Goal: Find specific page/section: Find specific page/section

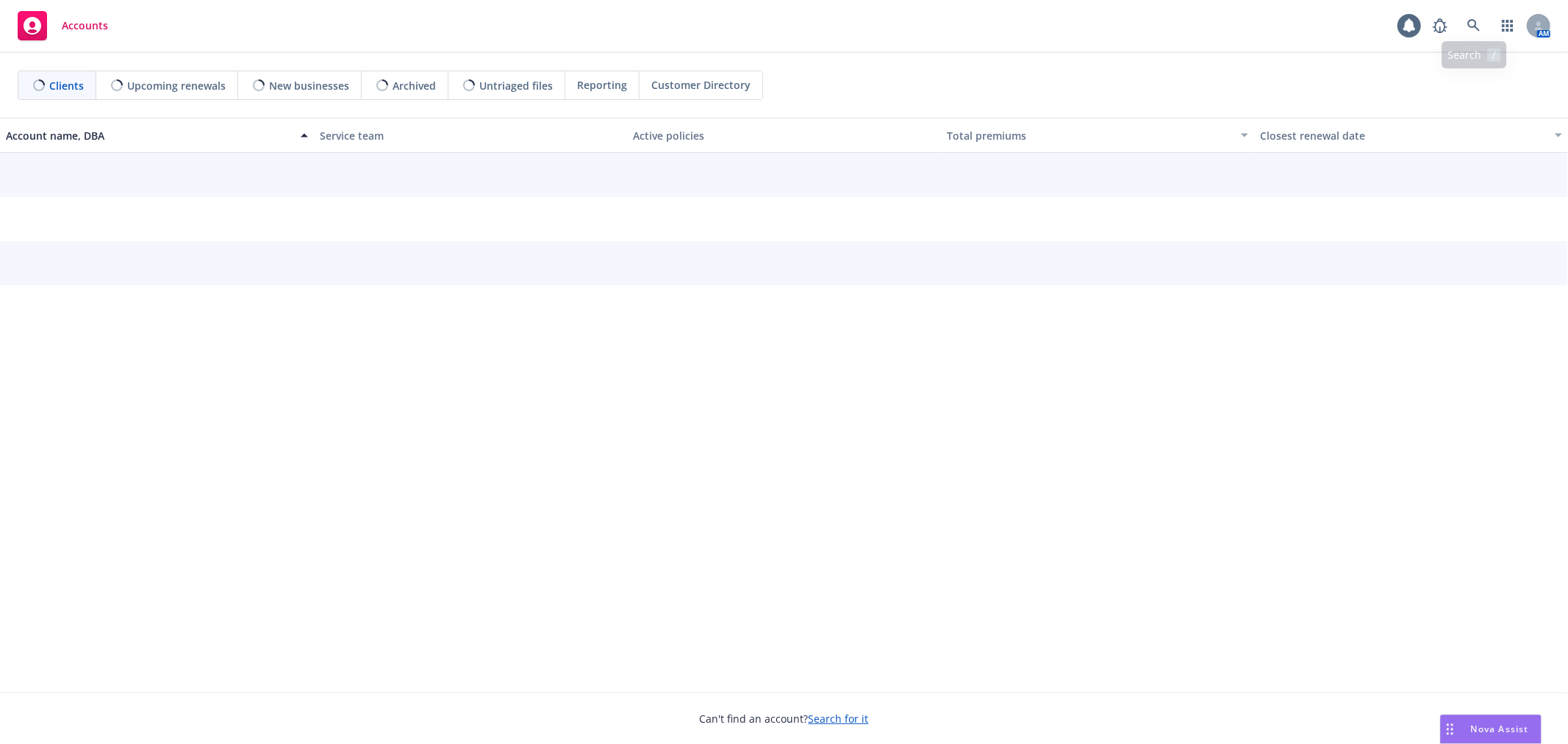
click at [1458, 27] on div "AM" at bounding box center [1488, 26] width 125 height 30
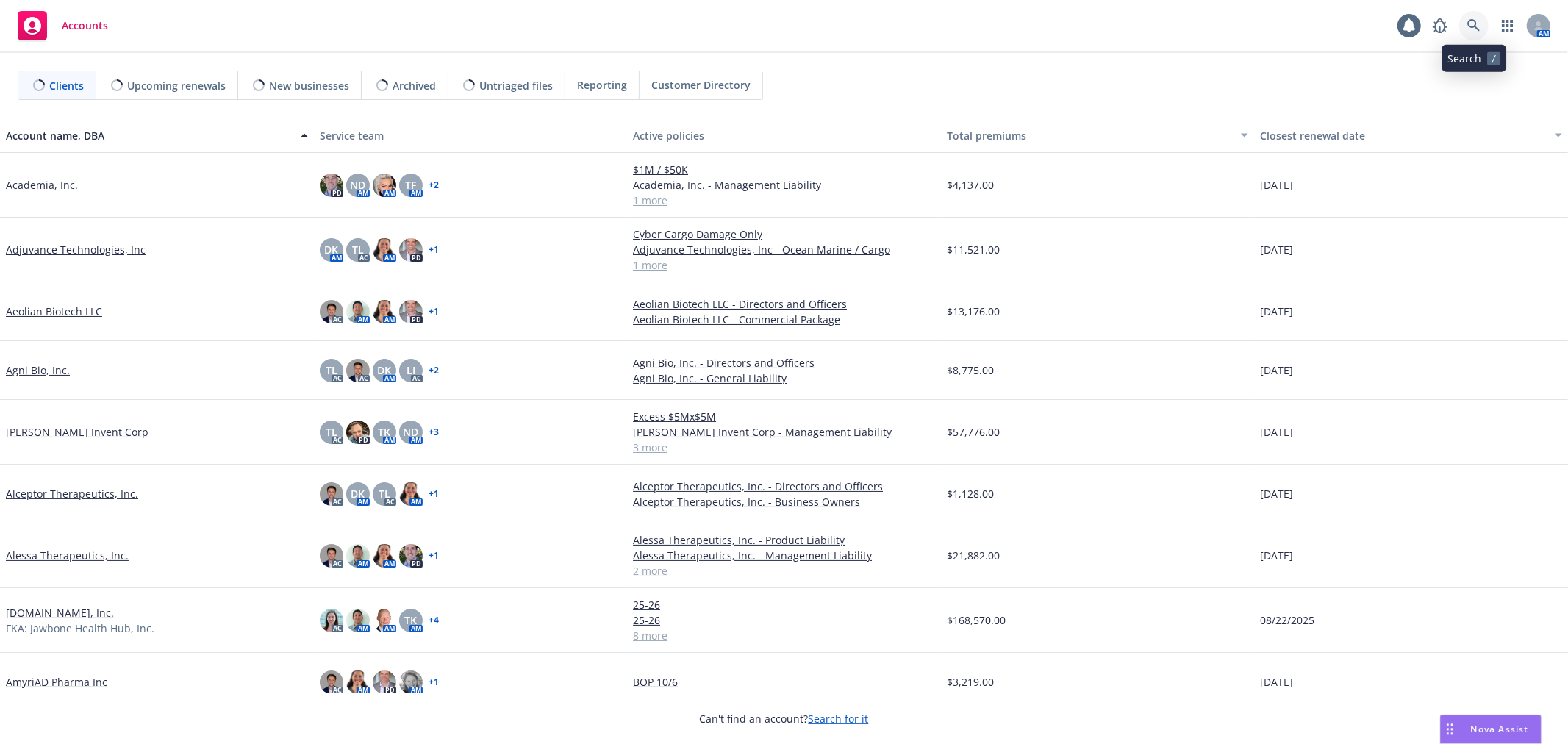
click at [1472, 23] on icon at bounding box center [1474, 26] width 13 height 13
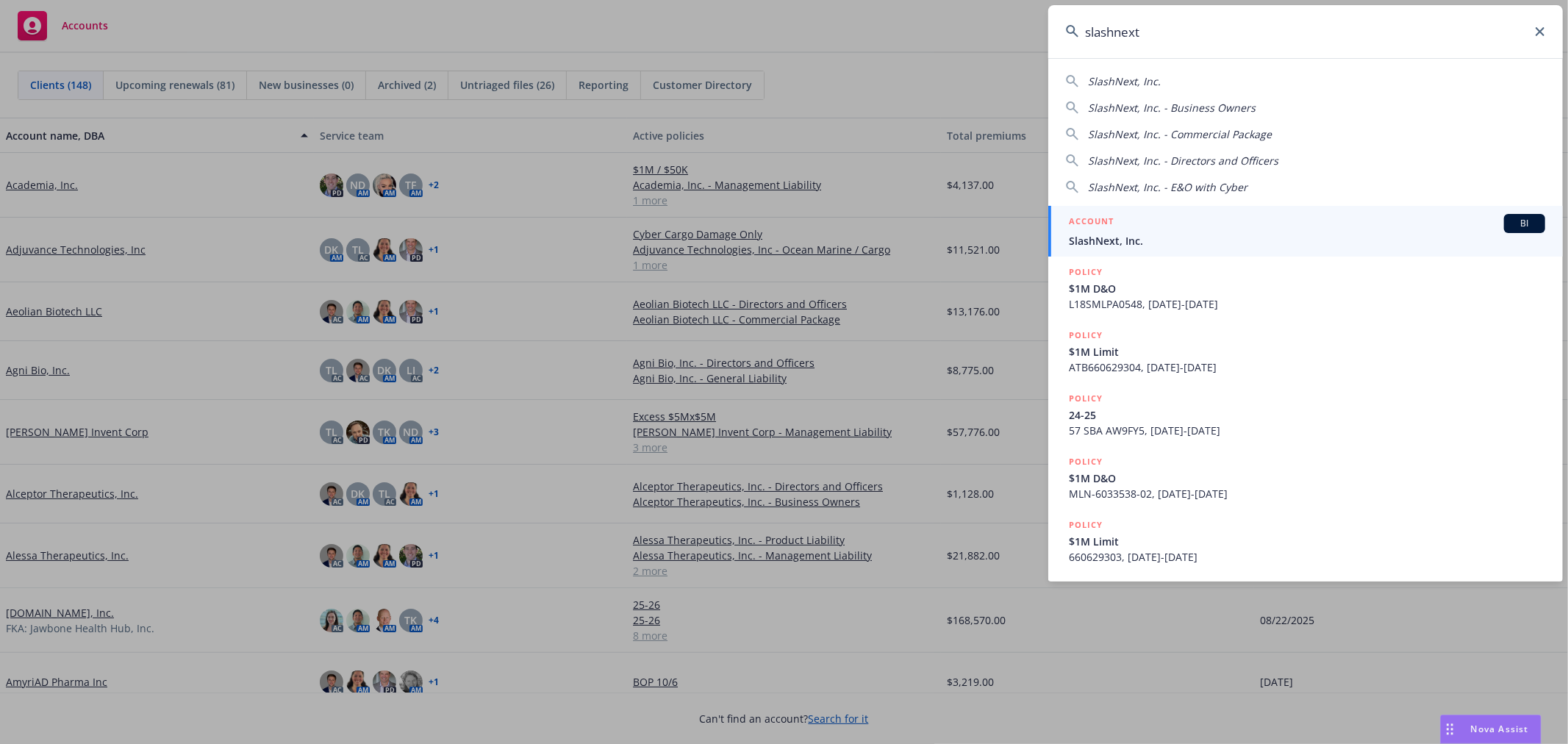
type input "slashnext"
click at [1192, 238] on span "SlashNext, Inc." at bounding box center [1307, 241] width 477 height 16
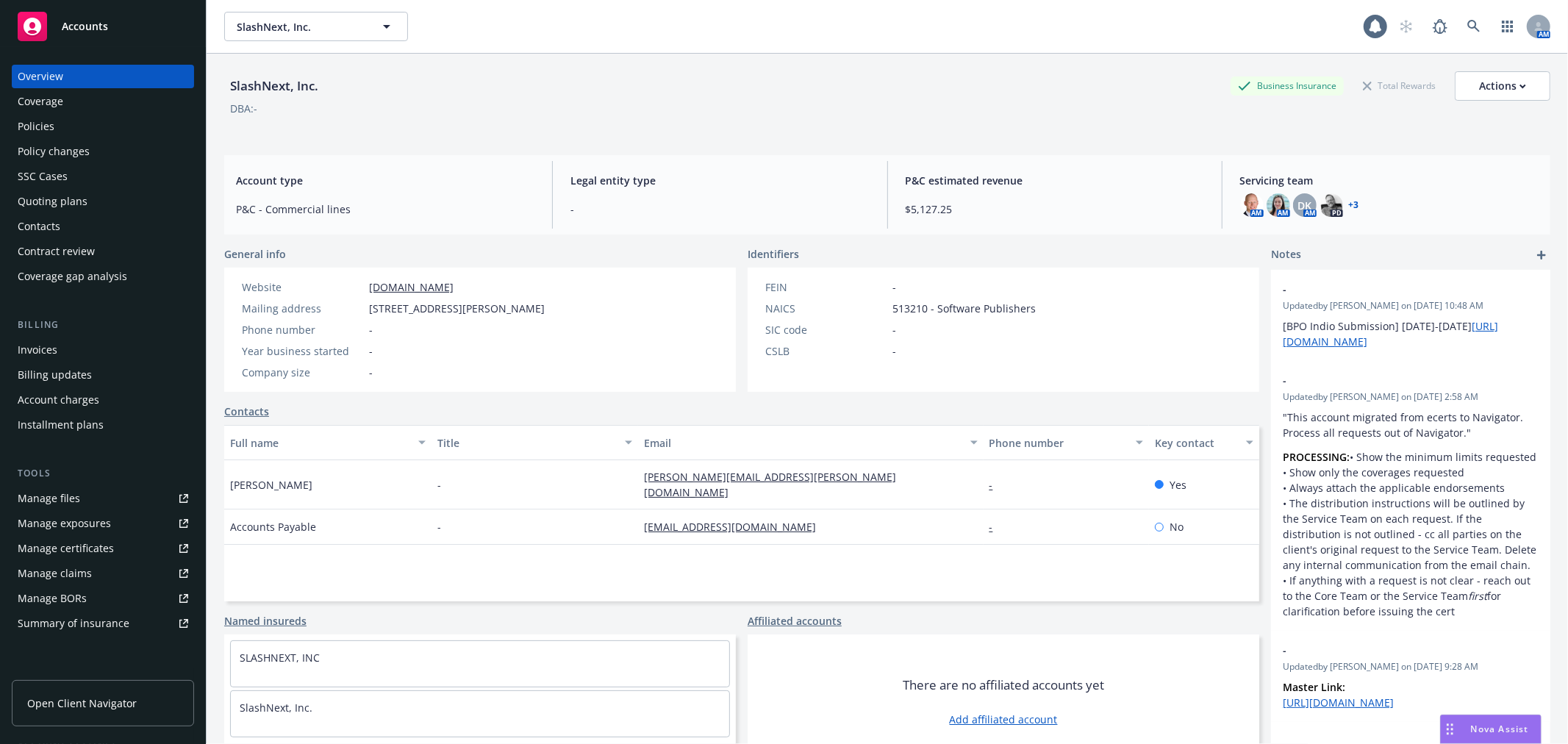
click at [1350, 204] on link "+ 3" at bounding box center [1354, 204] width 10 height 8
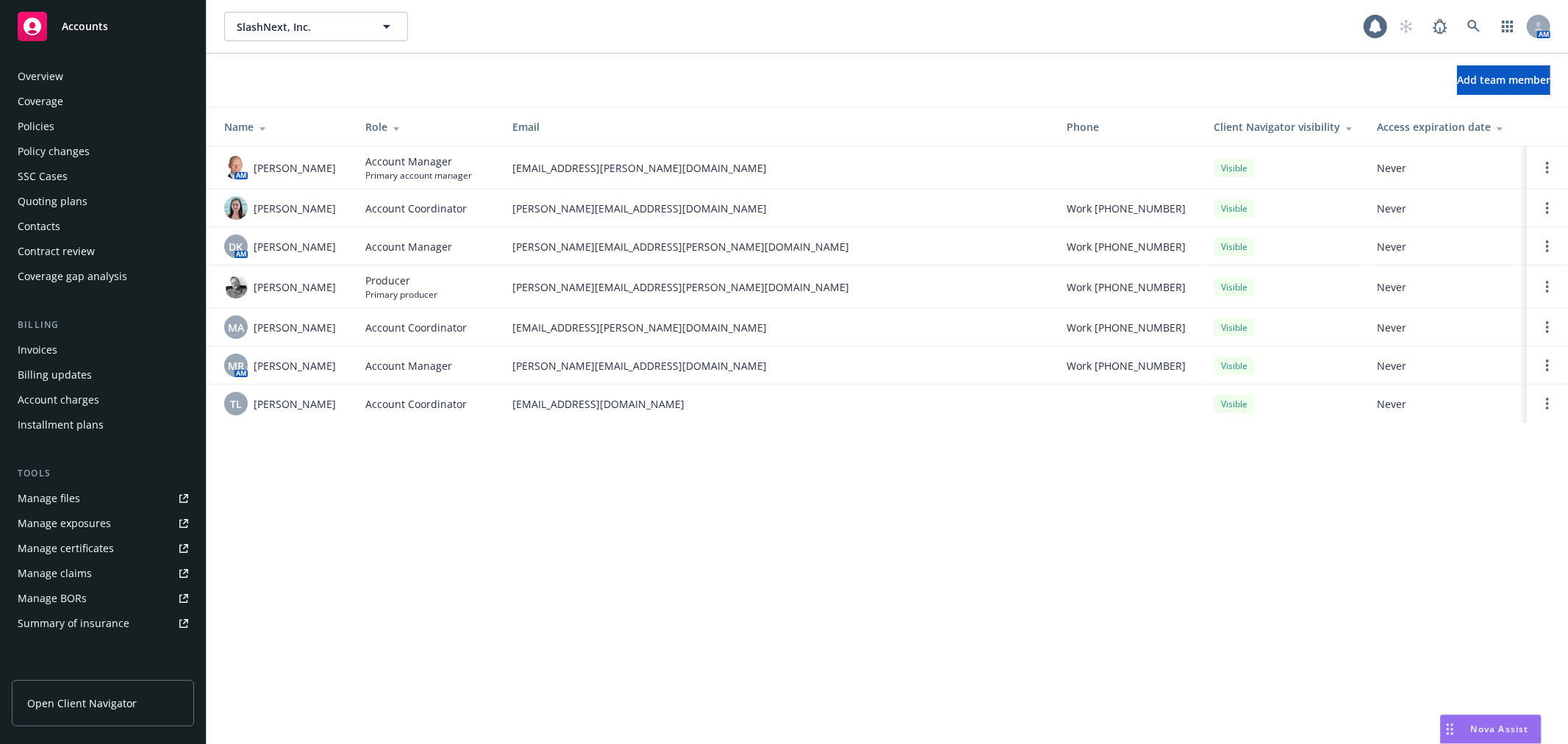
click at [93, 77] on div "Overview" at bounding box center [103, 76] width 171 height 23
